Goal: Task Accomplishment & Management: Use online tool/utility

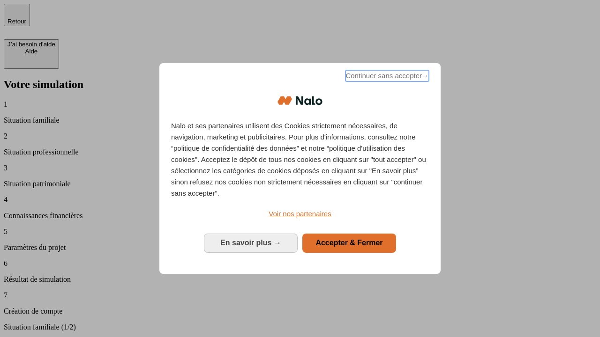
click at [386, 77] on span "Continuer sans accepter →" at bounding box center [386, 75] width 83 height 11
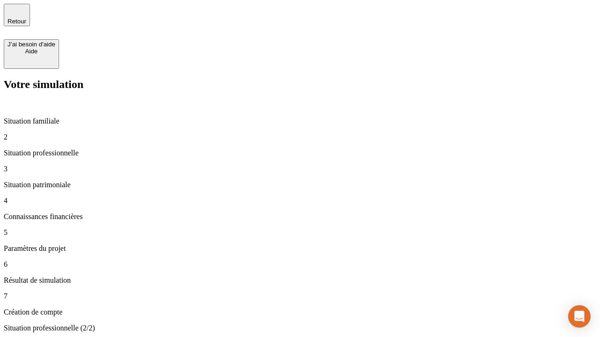
type input "30 000"
type input "1 000"
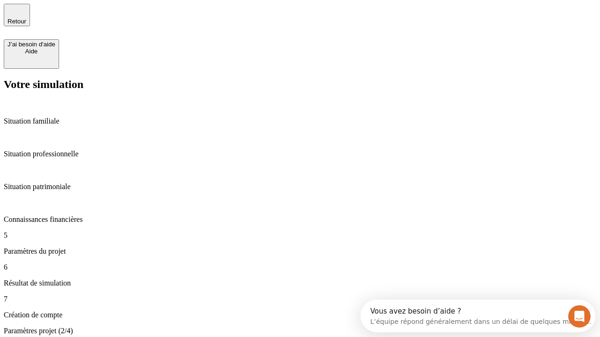
type input "40"
type input "200 000"
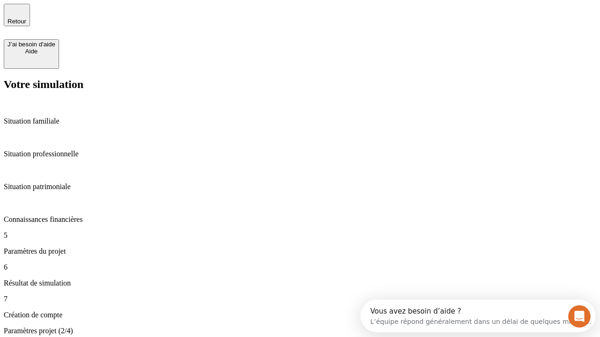
type input "640"
